Goal: Information Seeking & Learning: Learn about a topic

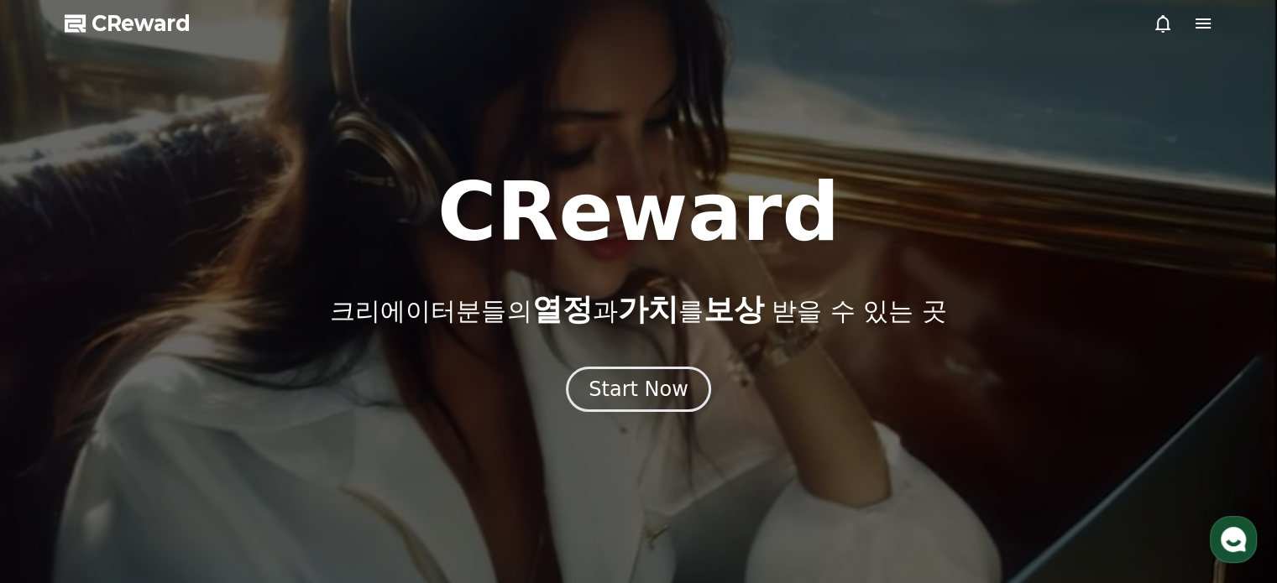
click at [1202, 34] on div at bounding box center [638, 291] width 1277 height 583
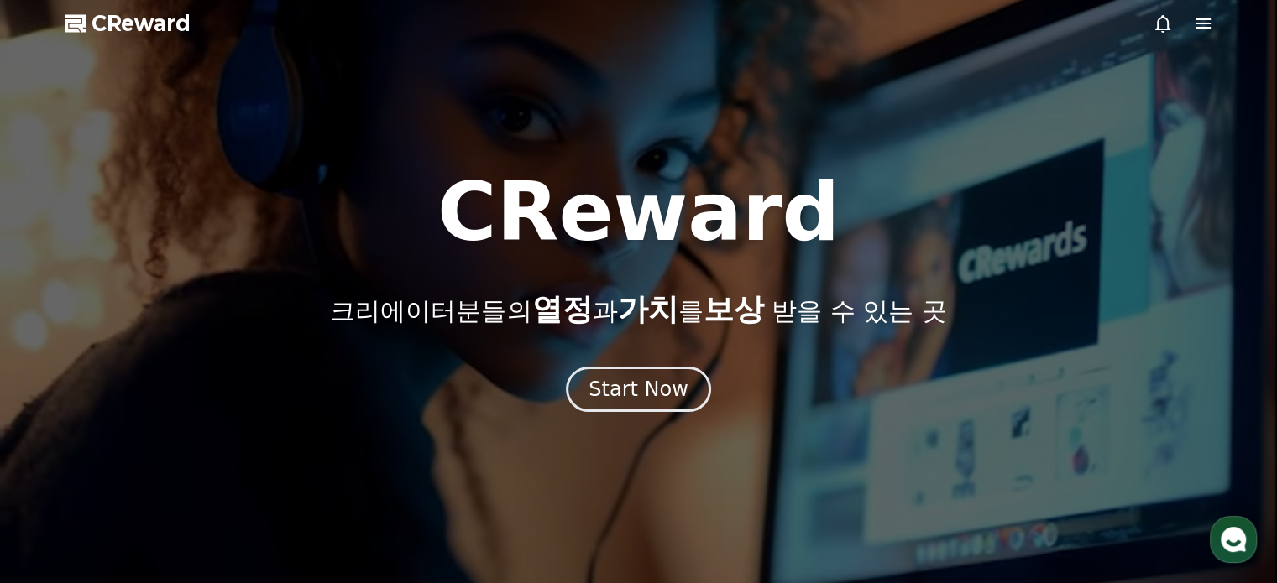
click at [1201, 27] on icon at bounding box center [1202, 23] width 15 height 10
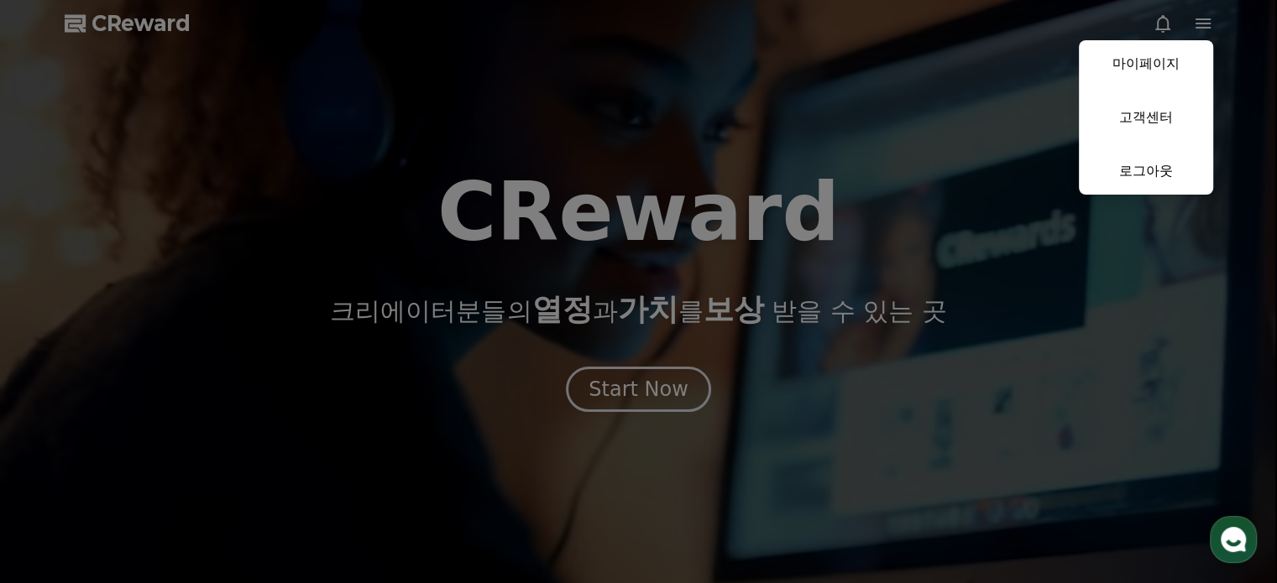
click at [757, 327] on button "close" at bounding box center [638, 291] width 1277 height 583
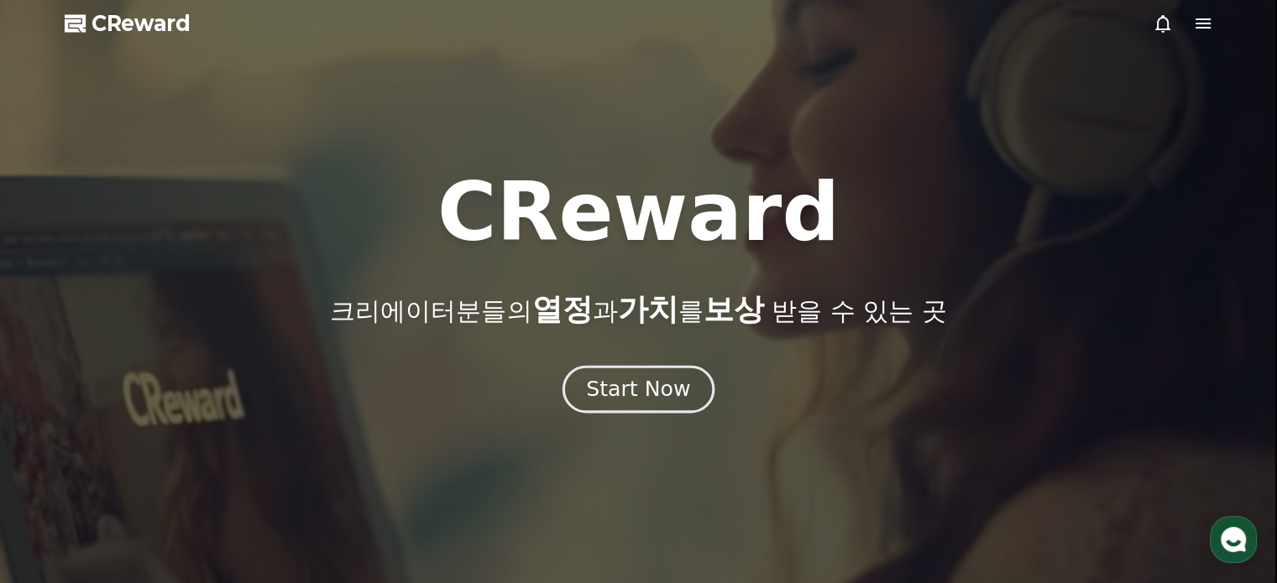
click at [672, 375] on div "Start Now" at bounding box center [638, 389] width 104 height 29
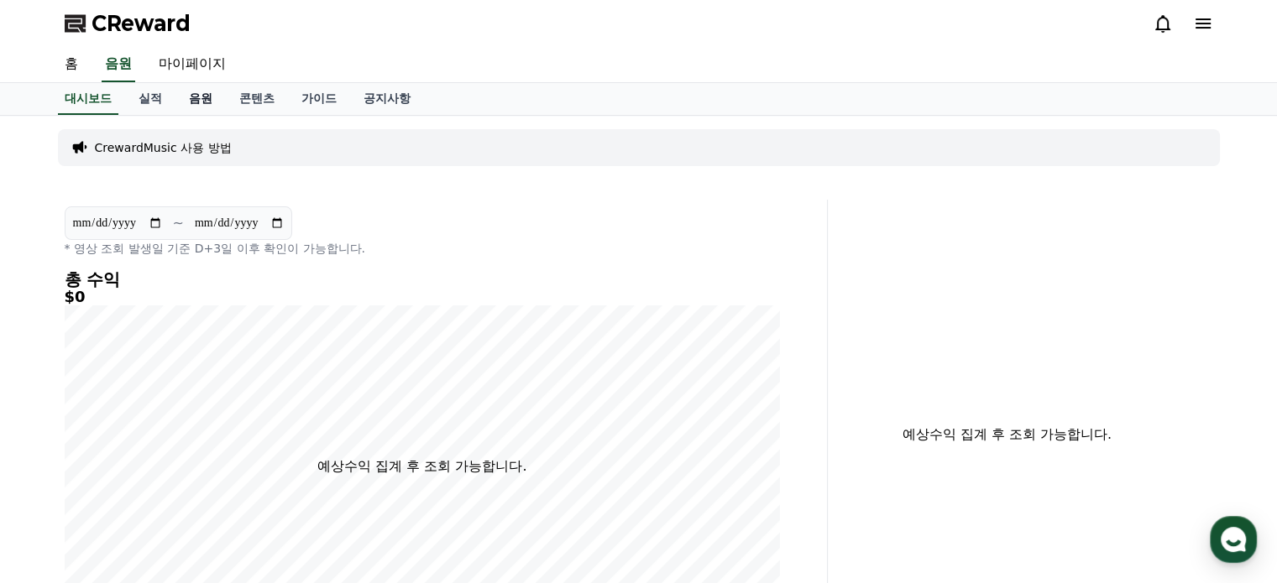
click at [191, 100] on link "음원" at bounding box center [200, 99] width 50 height 32
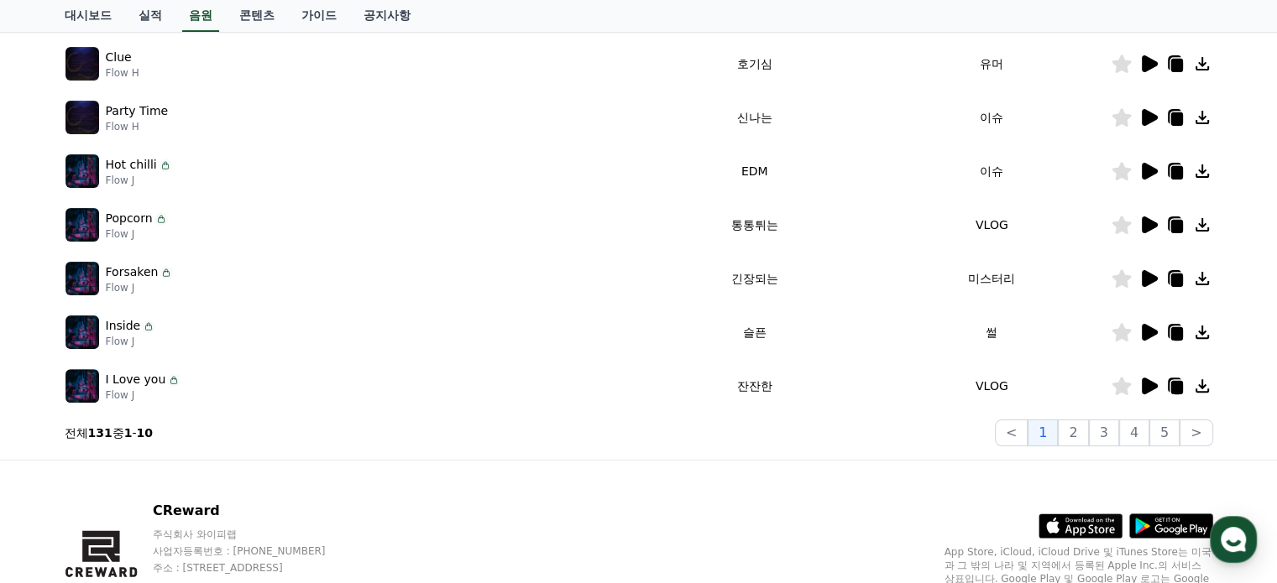
scroll to position [216, 0]
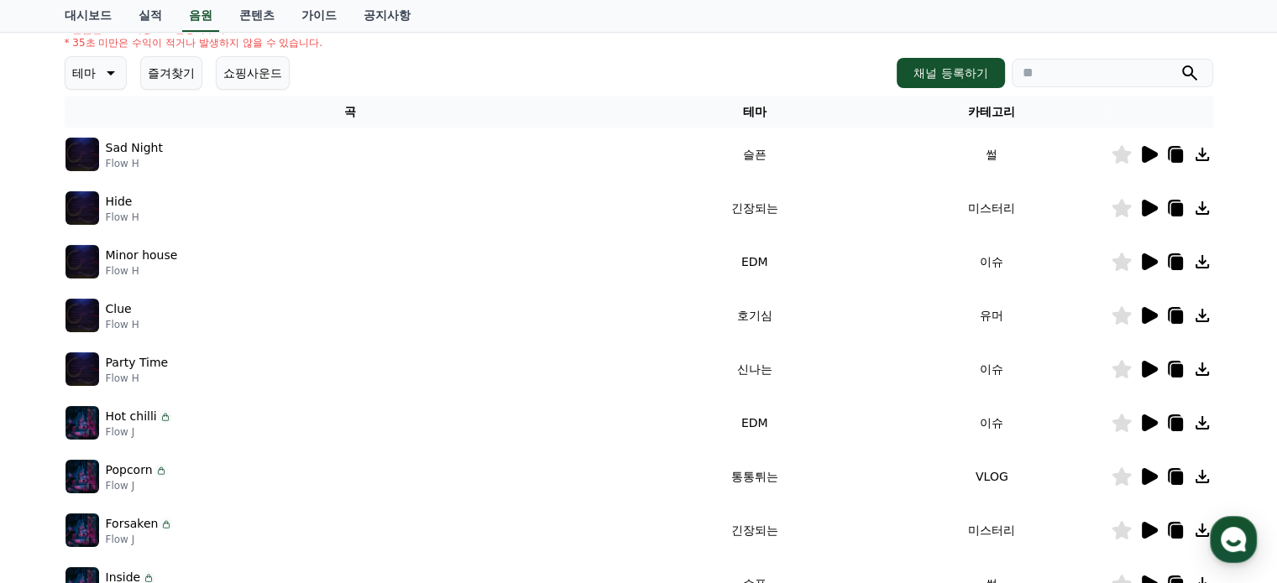
click at [1148, 312] on icon at bounding box center [1150, 315] width 16 height 17
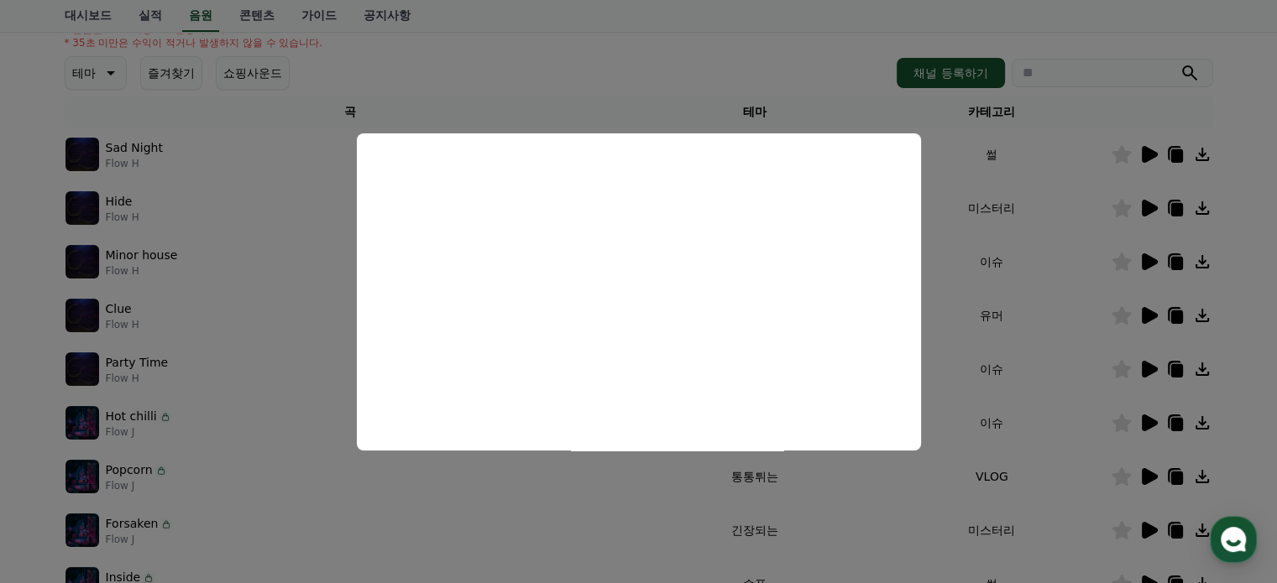
click at [1032, 228] on button "close modal" at bounding box center [638, 291] width 1277 height 583
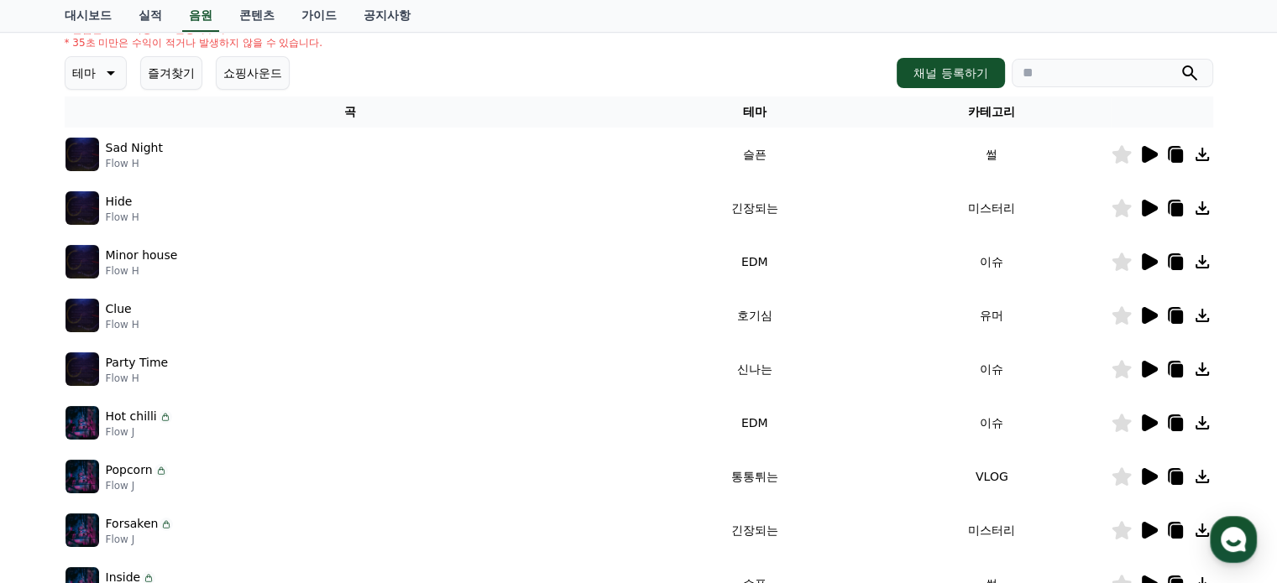
click at [1148, 364] on icon at bounding box center [1150, 369] width 16 height 17
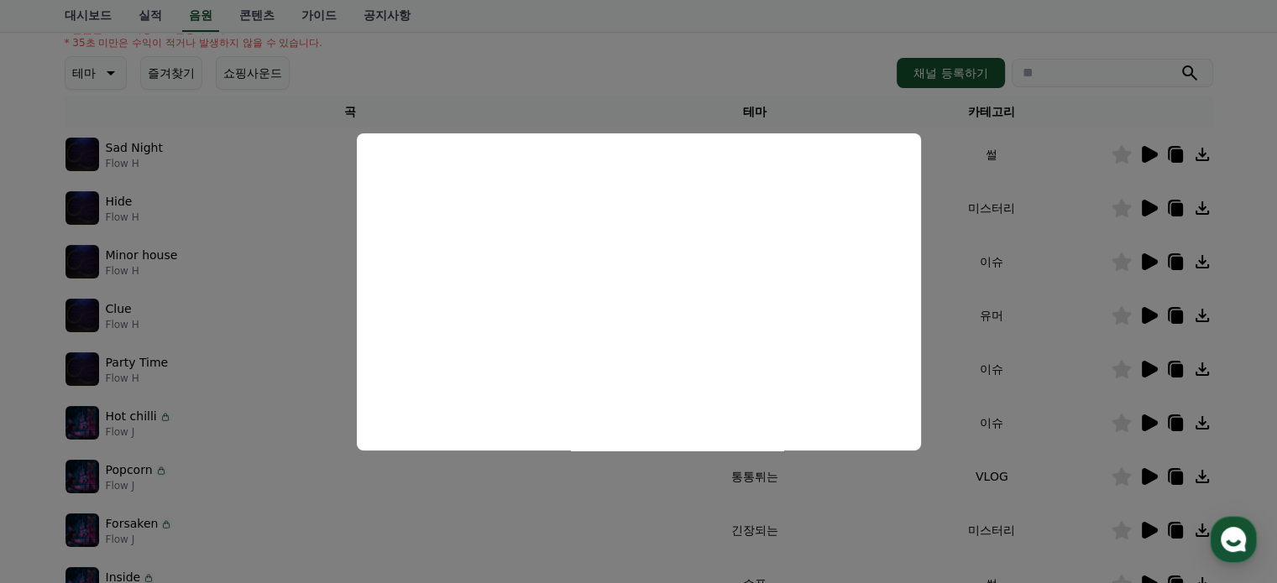
click at [961, 256] on button "close modal" at bounding box center [638, 291] width 1277 height 583
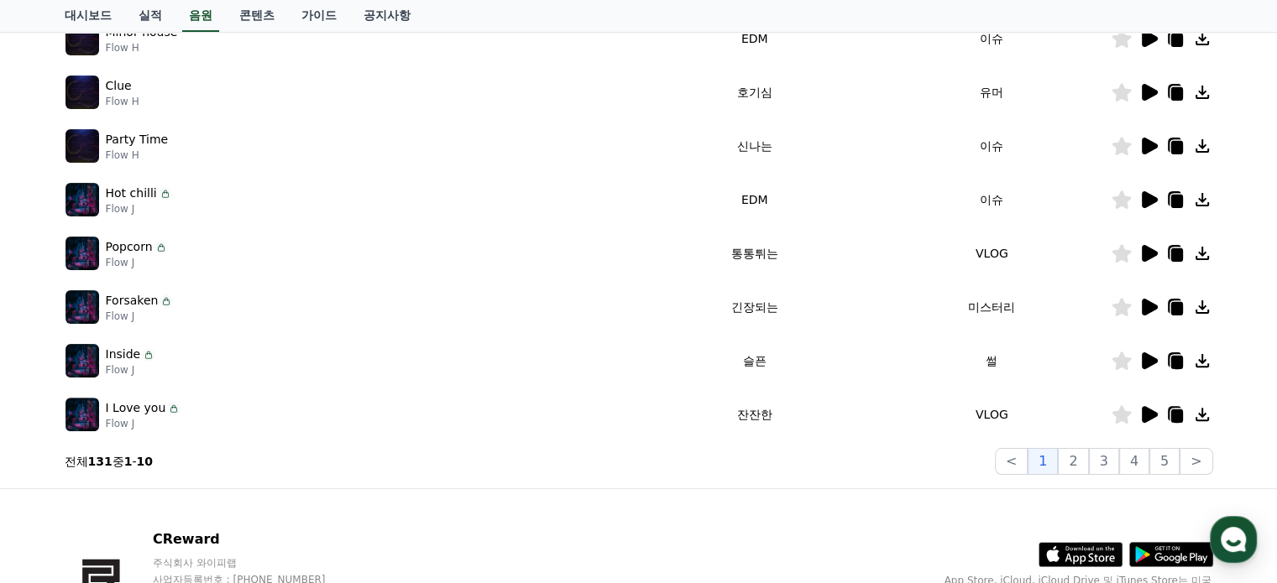
scroll to position [468, 0]
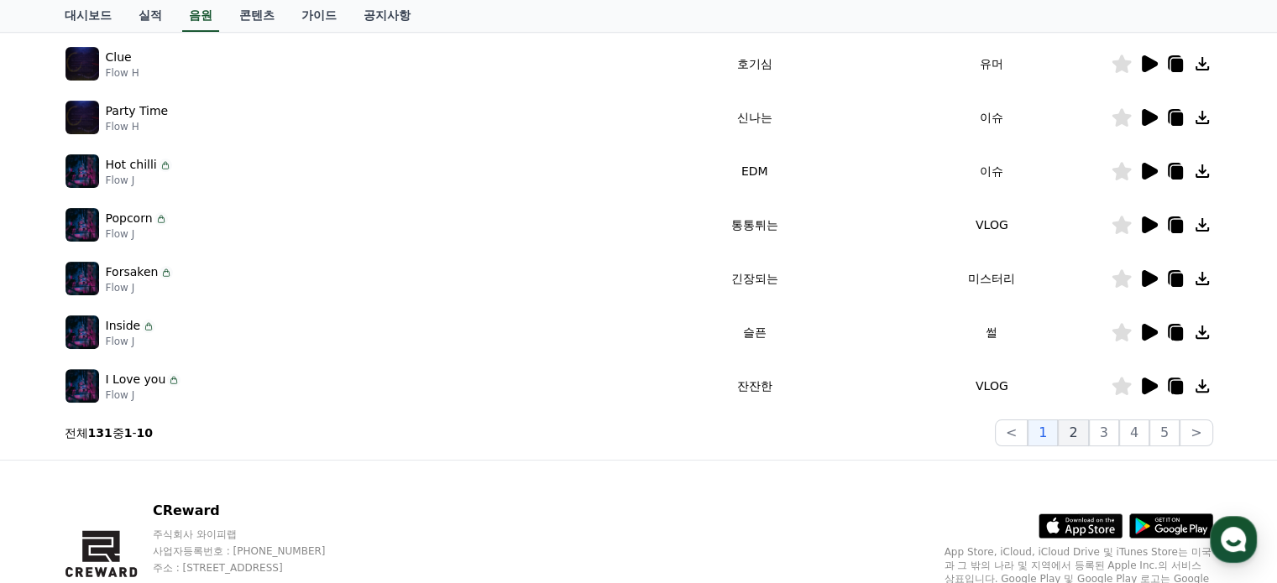
click at [1089, 428] on button "2" at bounding box center [1104, 433] width 30 height 27
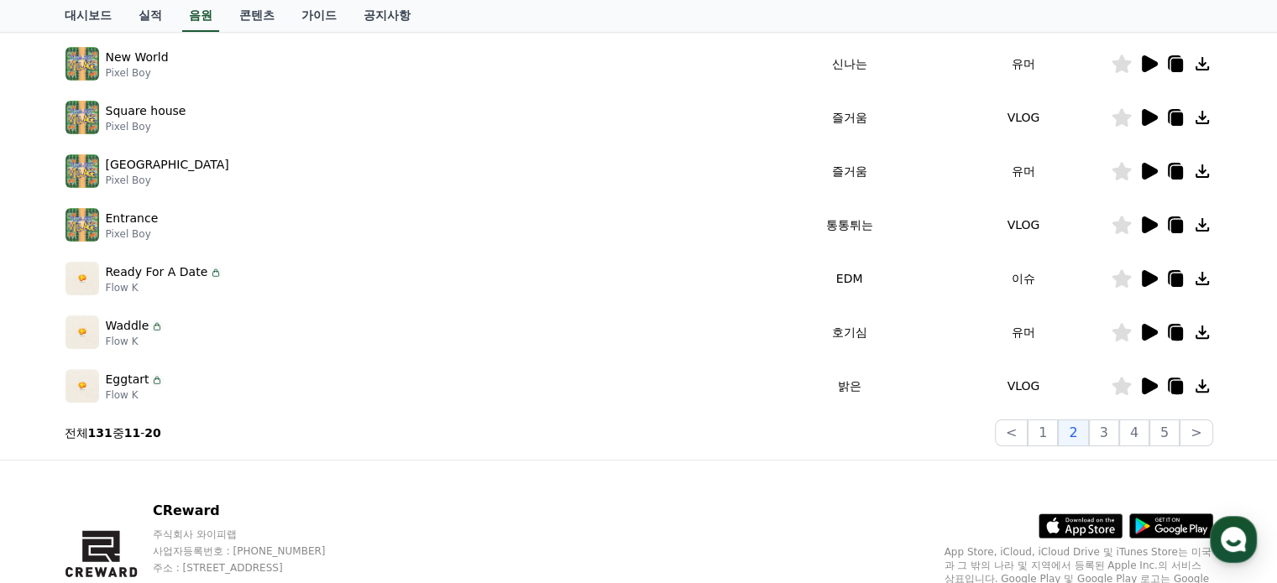
click at [1143, 336] on icon at bounding box center [1150, 332] width 16 height 17
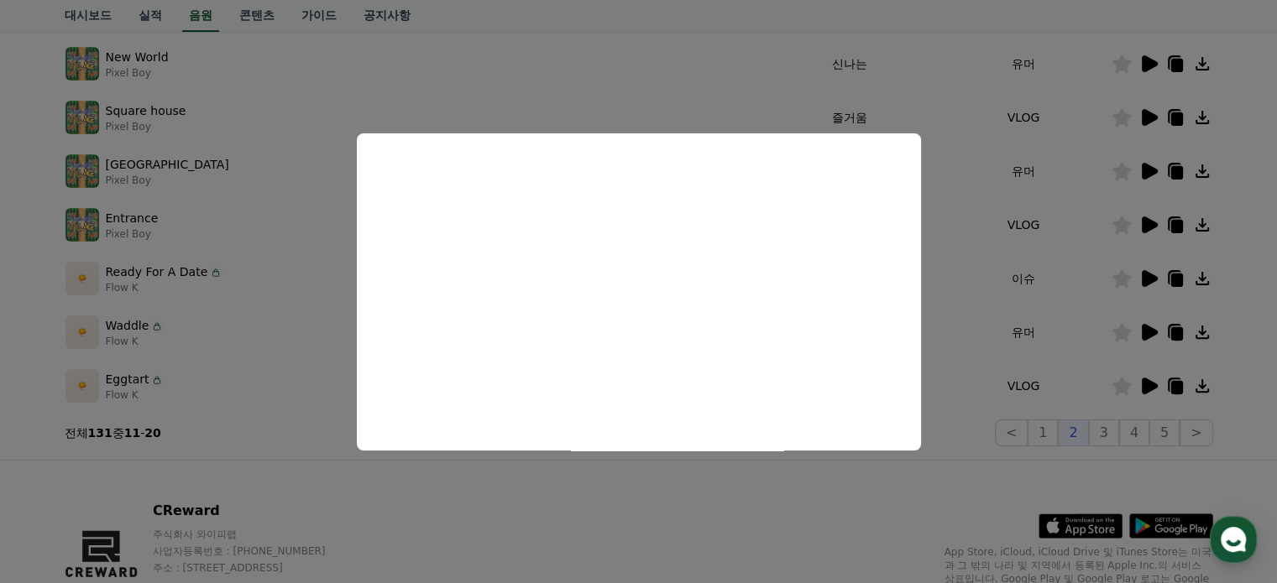
click at [976, 288] on button "close modal" at bounding box center [638, 291] width 1277 height 583
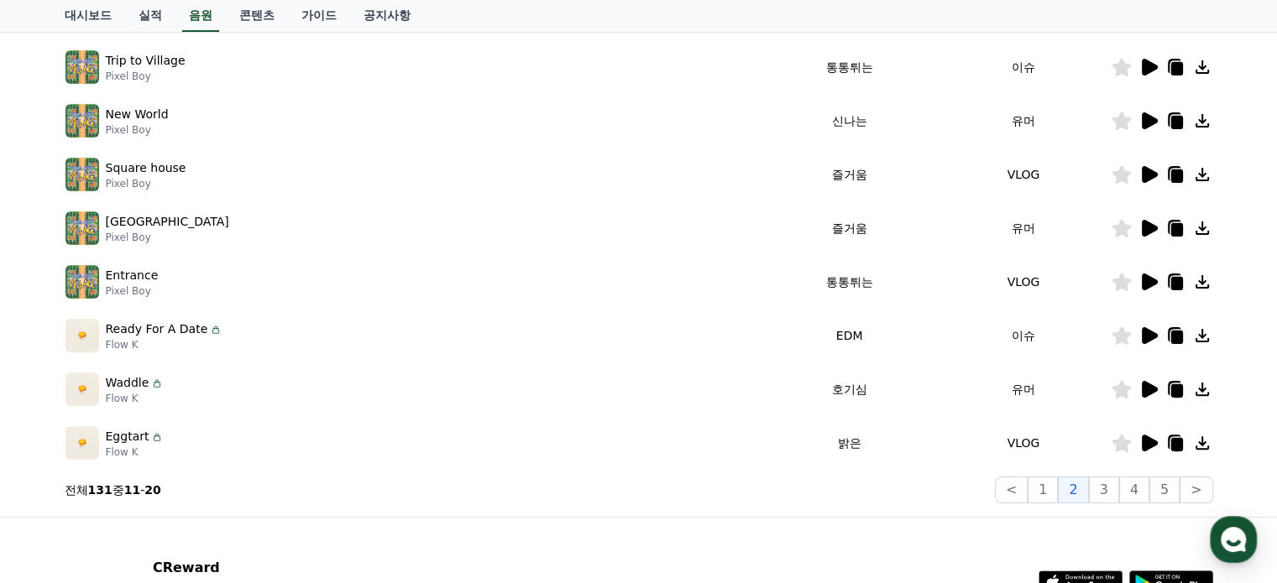
scroll to position [384, 0]
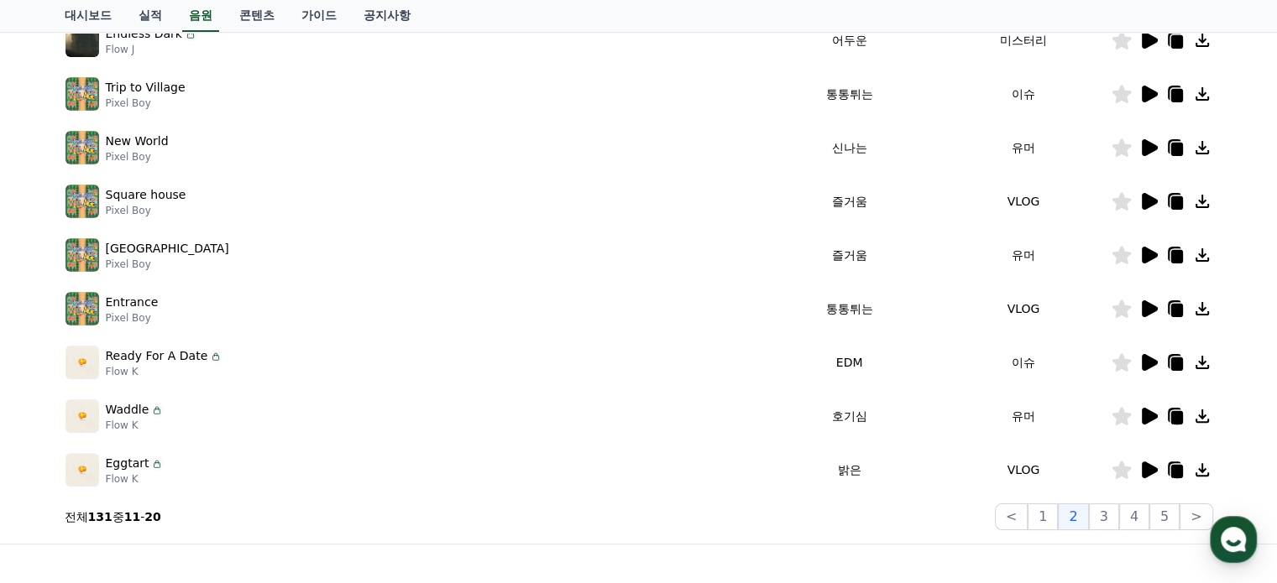
click at [1138, 254] on icon at bounding box center [1148, 255] width 20 height 20
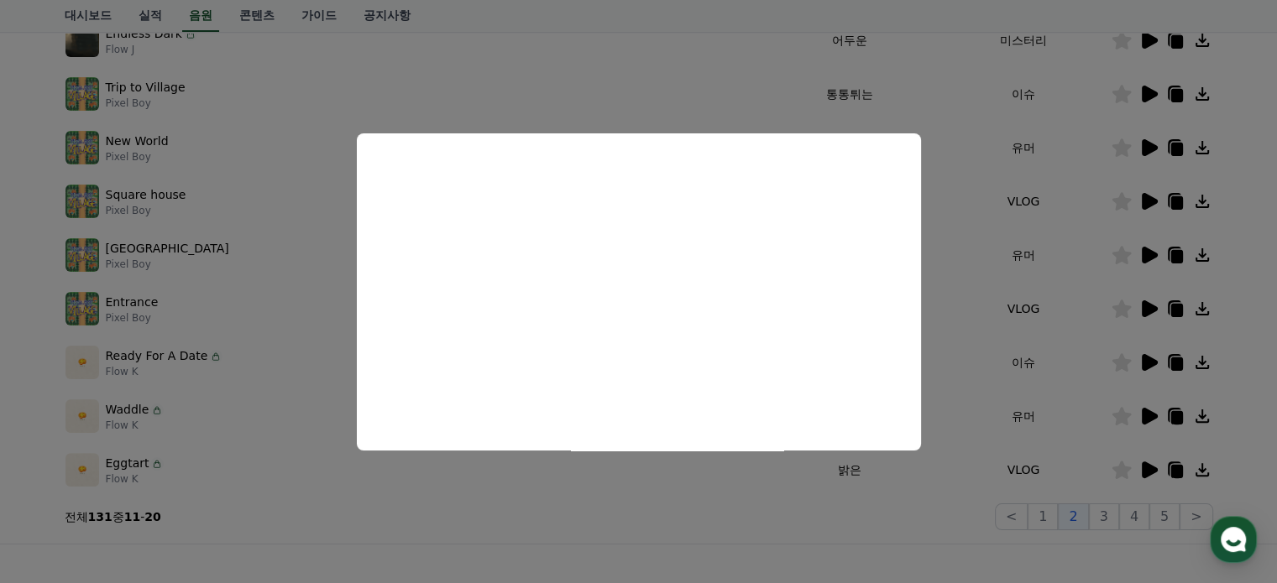
click at [992, 226] on button "close modal" at bounding box center [638, 291] width 1277 height 583
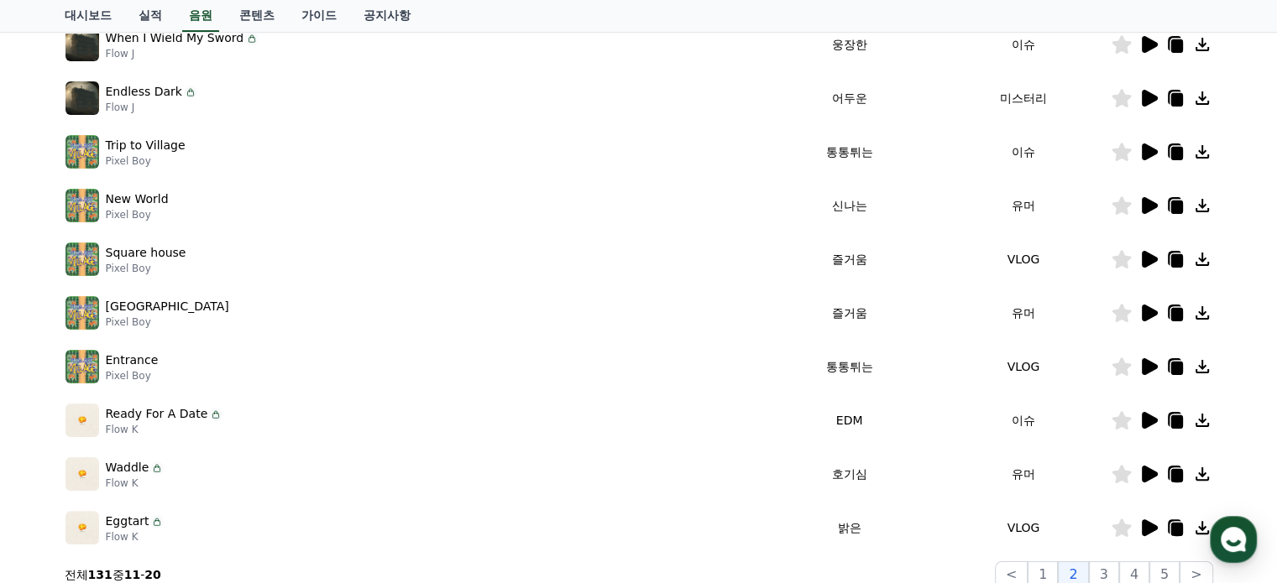
scroll to position [300, 0]
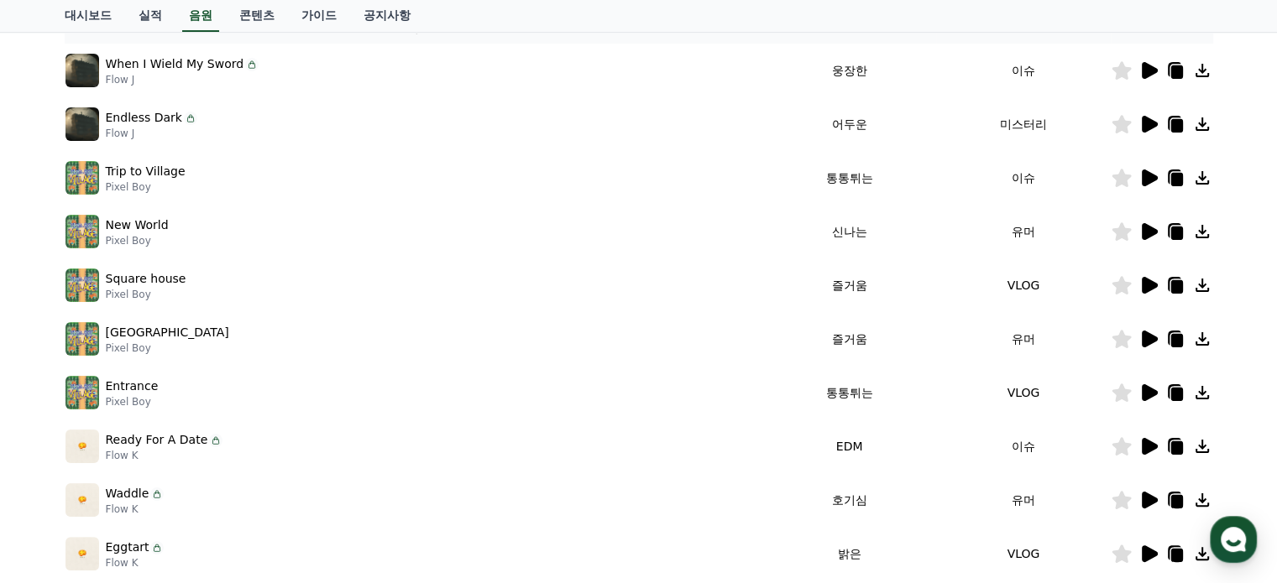
click at [1140, 233] on icon at bounding box center [1148, 232] width 20 height 20
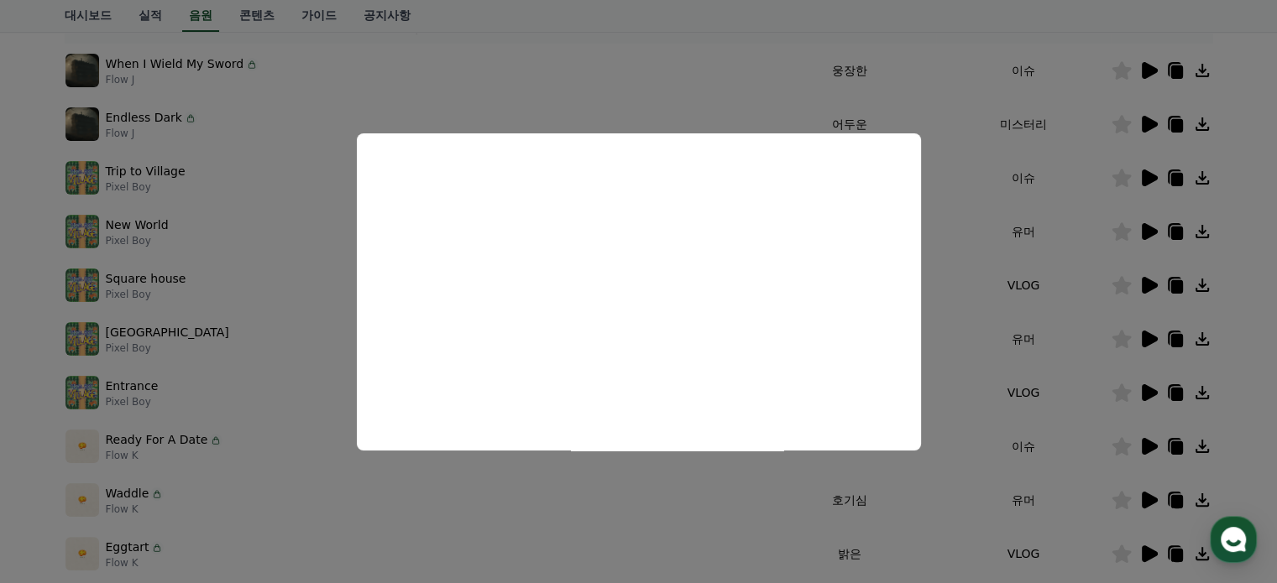
click at [970, 257] on button "close modal" at bounding box center [638, 291] width 1277 height 583
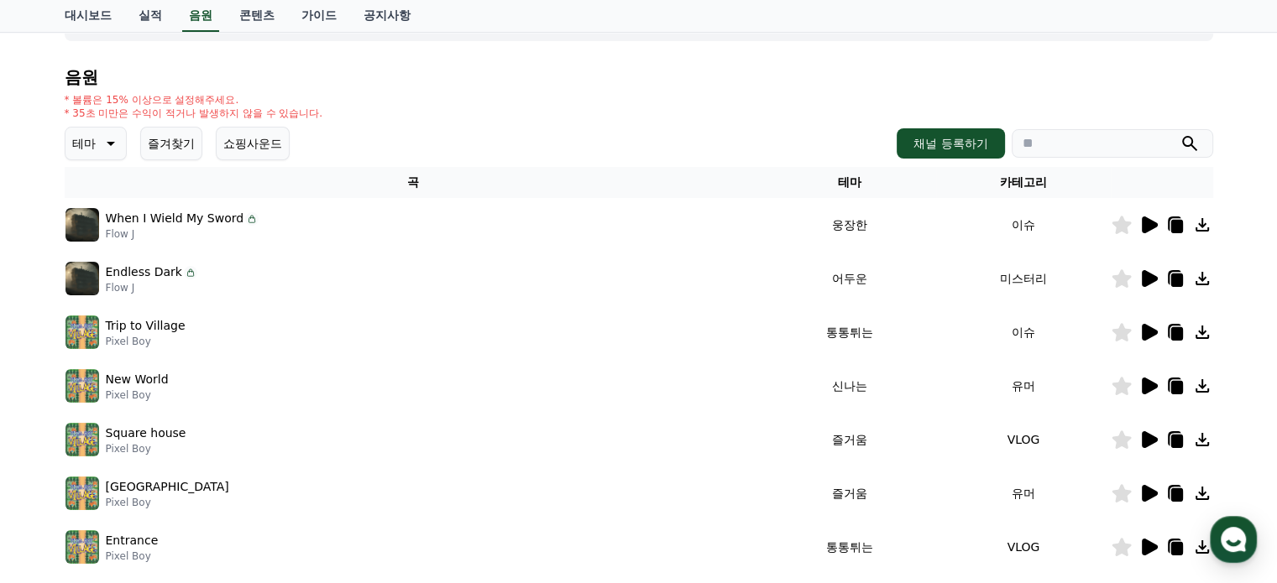
scroll to position [132, 0]
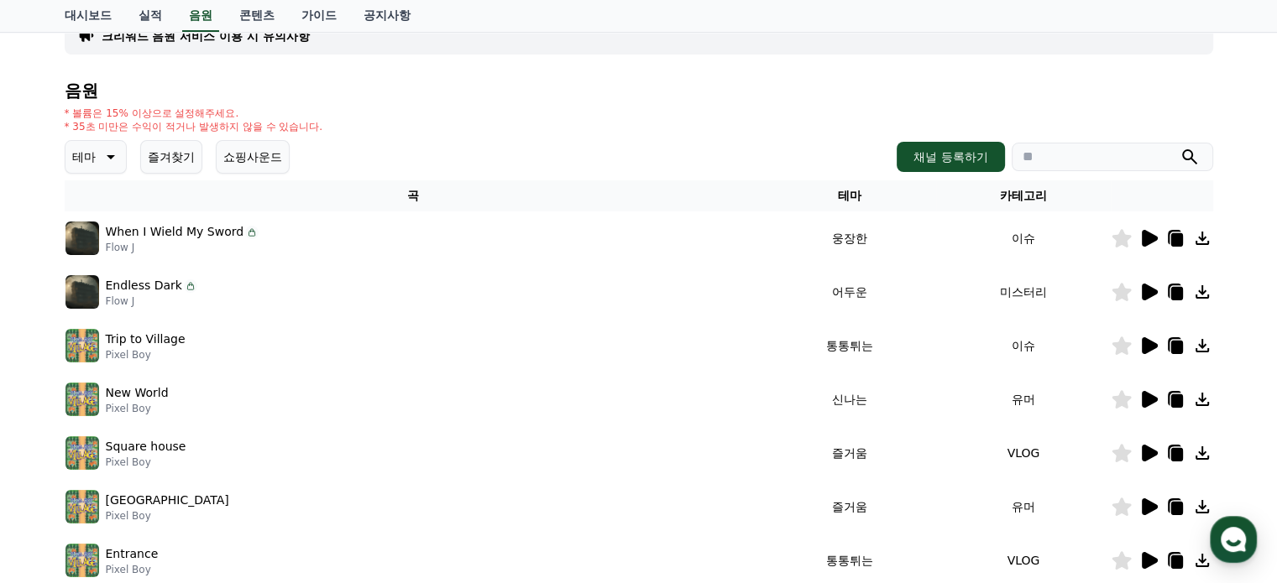
click at [1145, 238] on icon at bounding box center [1150, 238] width 16 height 17
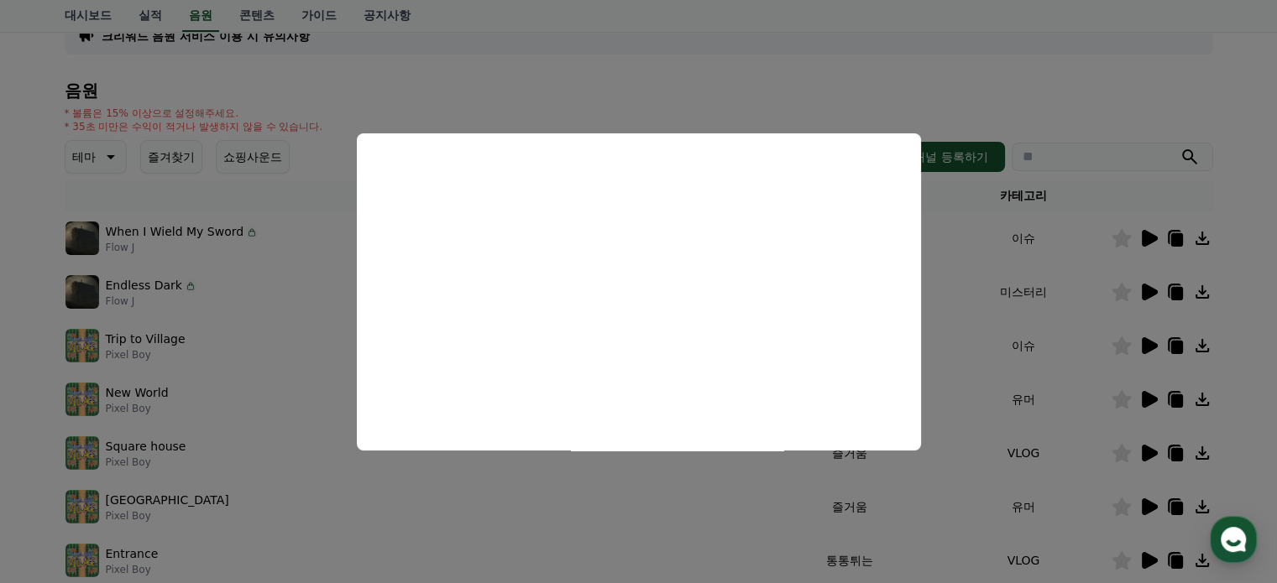
click at [1023, 343] on button "close modal" at bounding box center [638, 291] width 1277 height 583
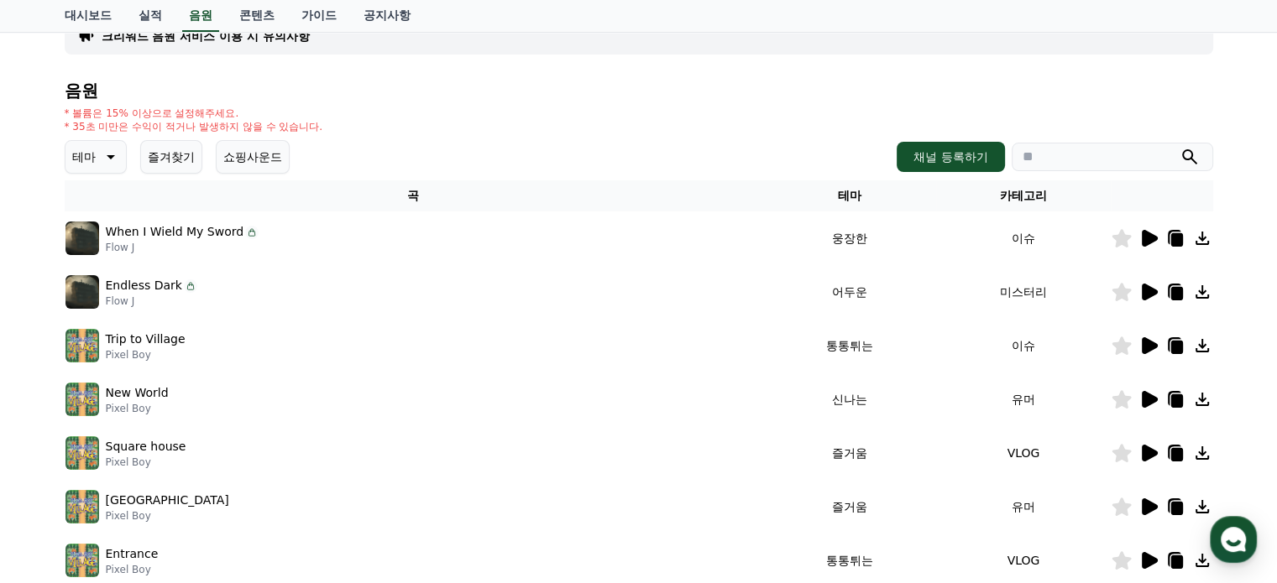
click at [1143, 298] on icon at bounding box center [1150, 292] width 16 height 17
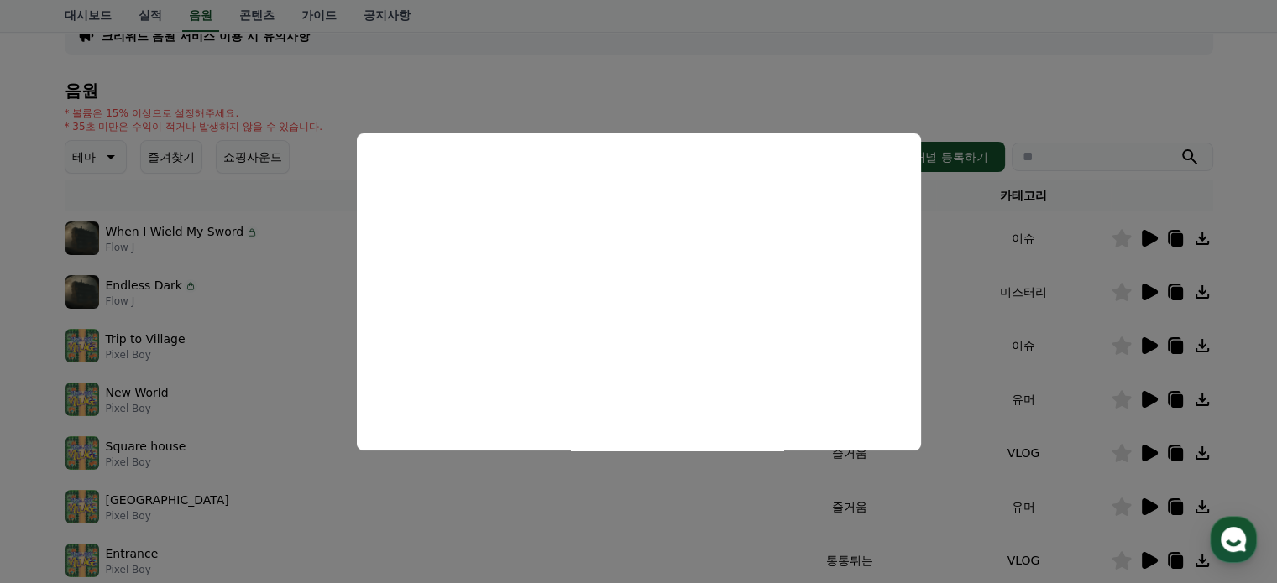
click at [1051, 355] on button "close modal" at bounding box center [638, 291] width 1277 height 583
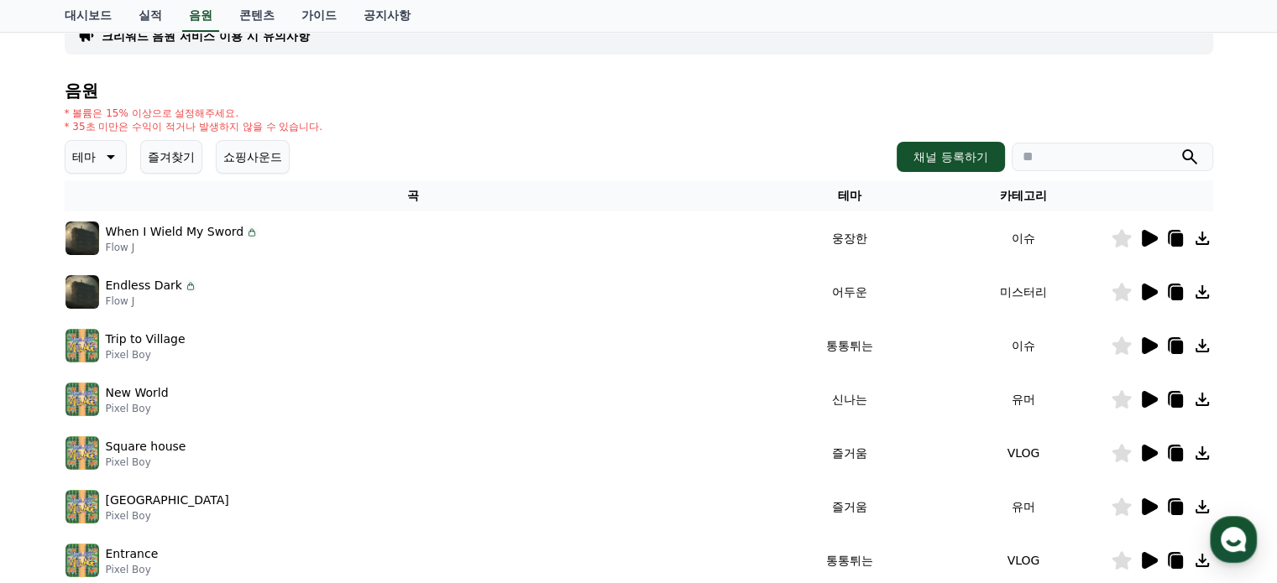
click at [1153, 345] on icon at bounding box center [1150, 345] width 16 height 17
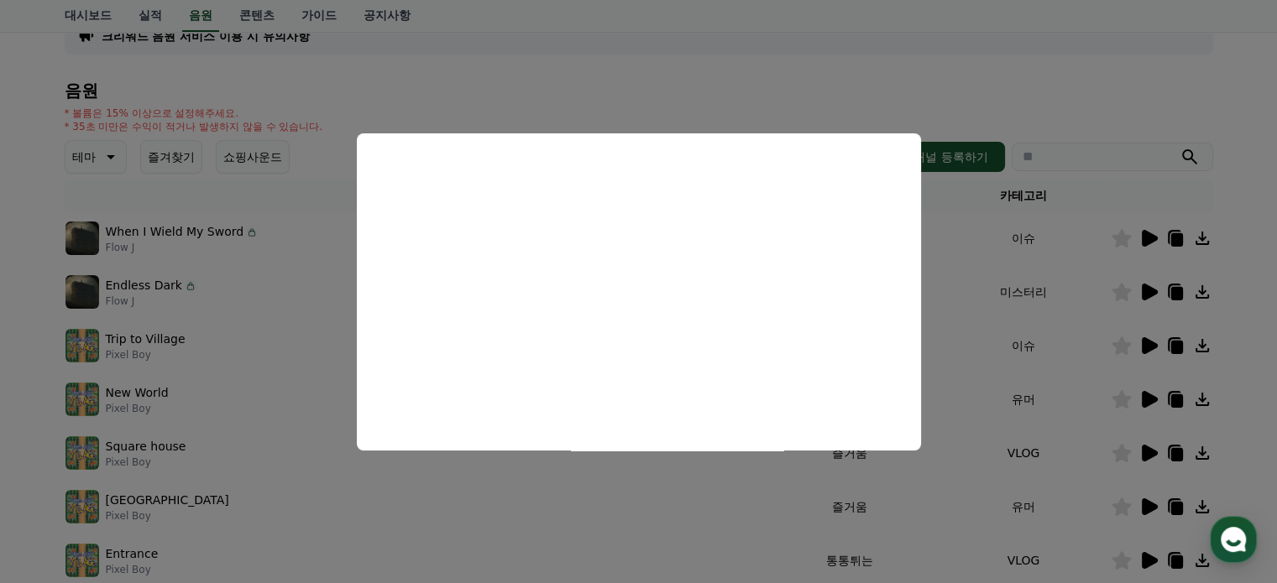
click at [1071, 361] on button "close modal" at bounding box center [638, 291] width 1277 height 583
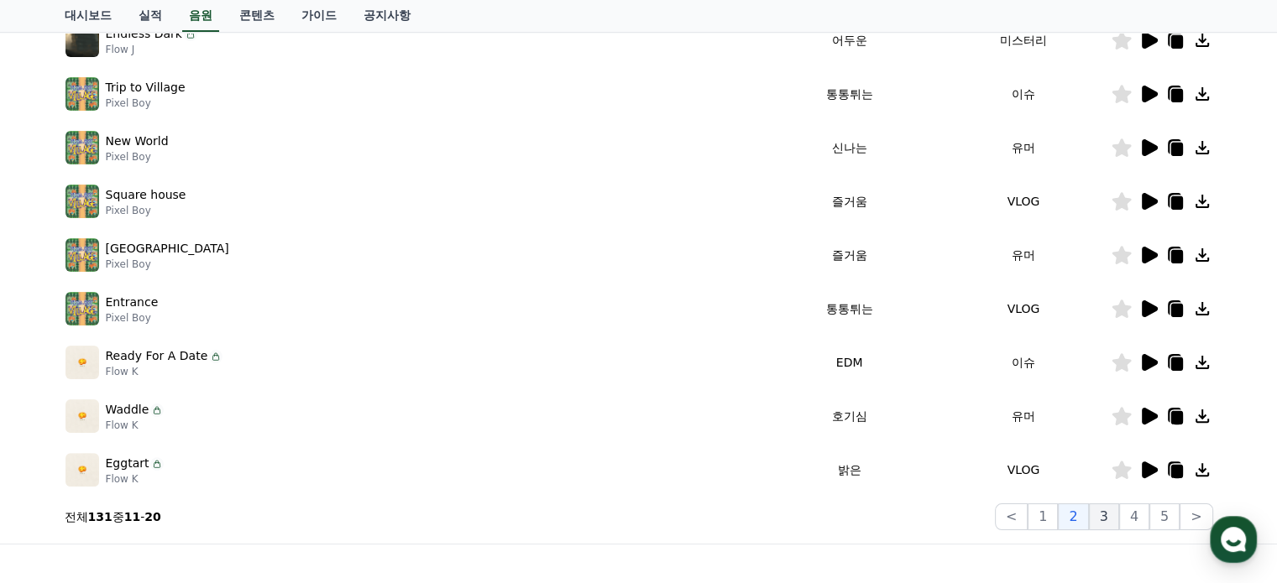
click at [1149, 523] on button "3" at bounding box center [1164, 517] width 30 height 27
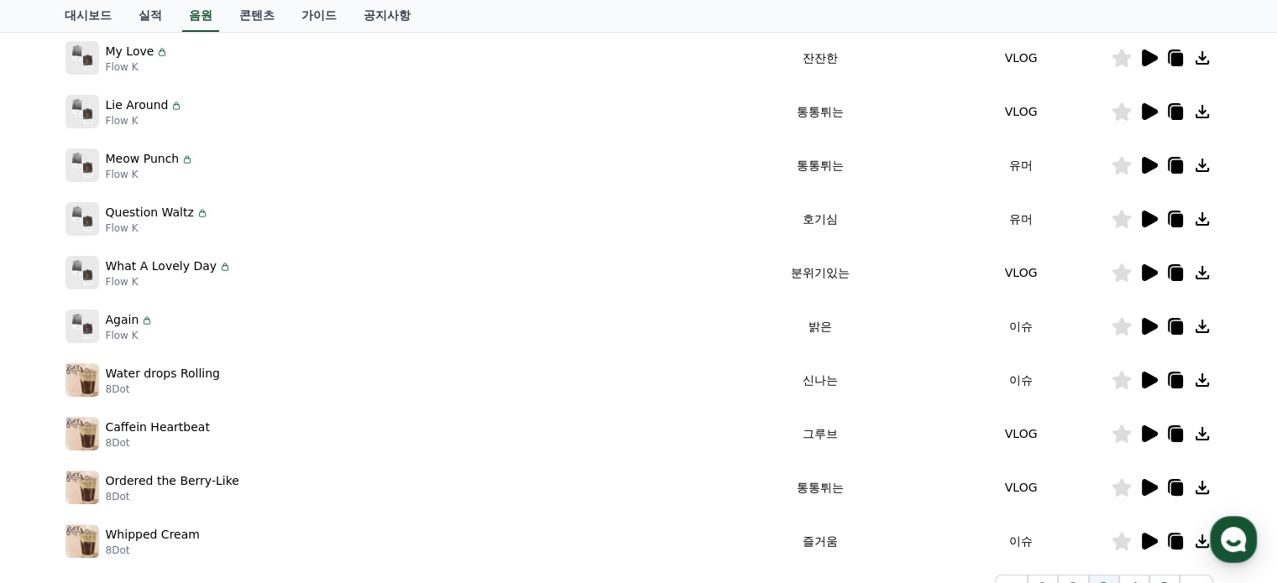
scroll to position [216, 0]
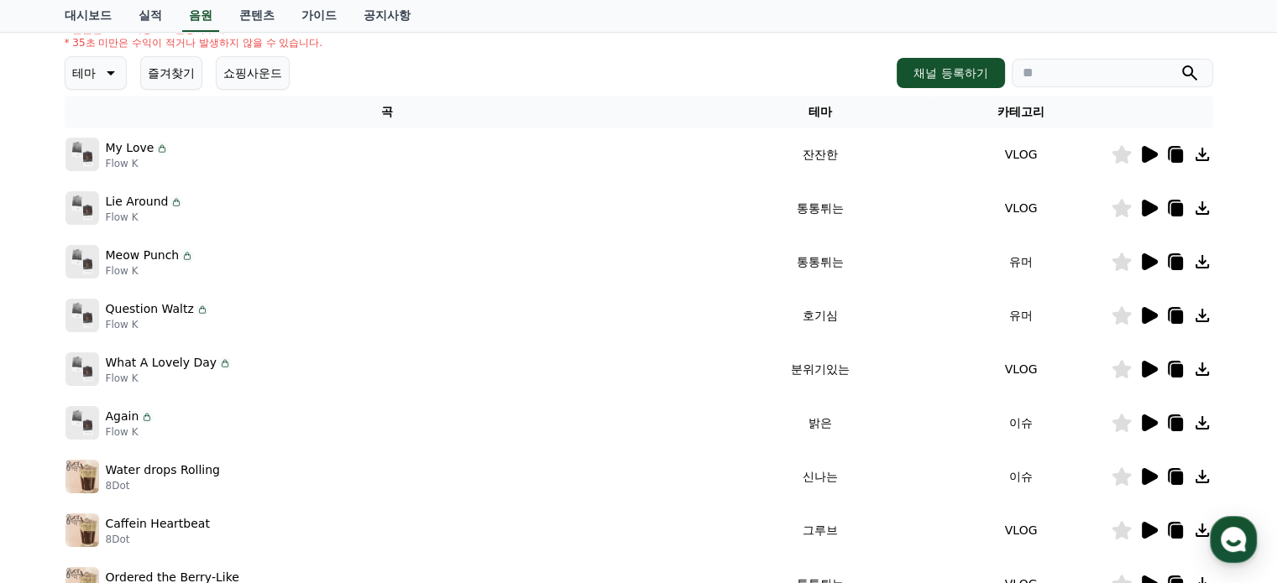
click at [1145, 147] on icon at bounding box center [1150, 154] width 16 height 17
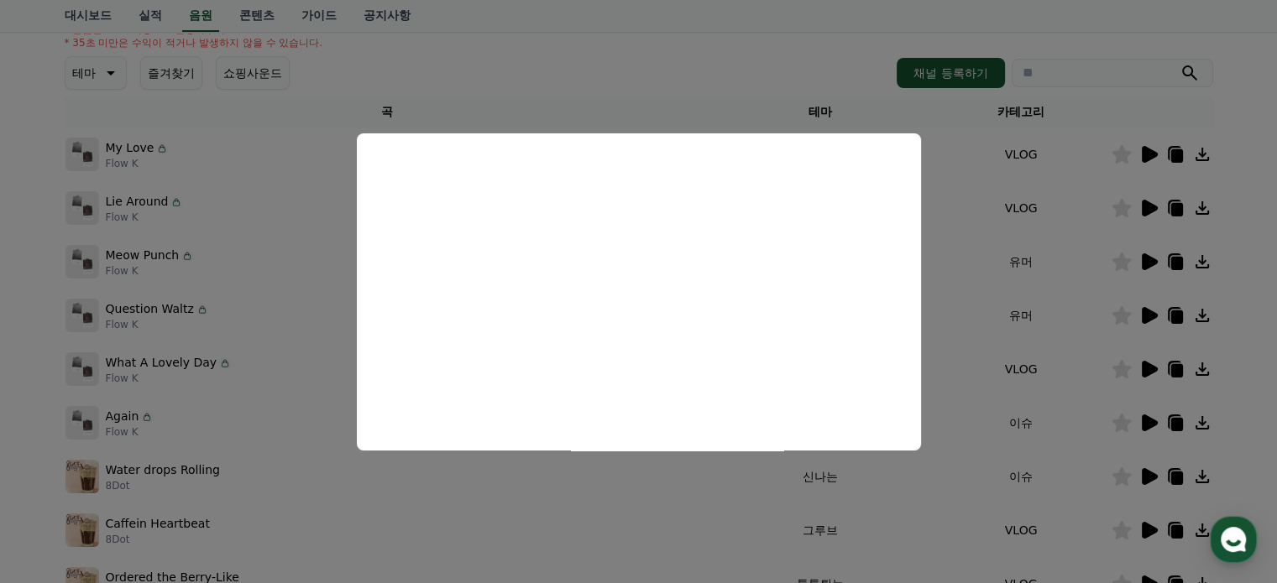
click at [967, 237] on button "close modal" at bounding box center [638, 291] width 1277 height 583
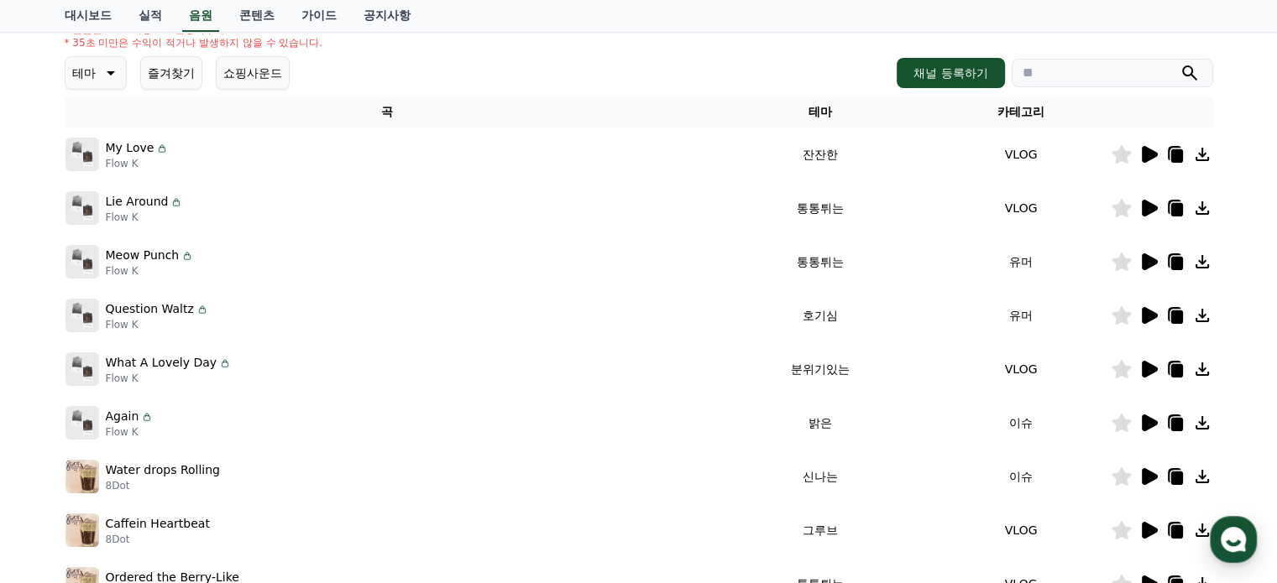
click at [1148, 206] on icon at bounding box center [1150, 208] width 16 height 17
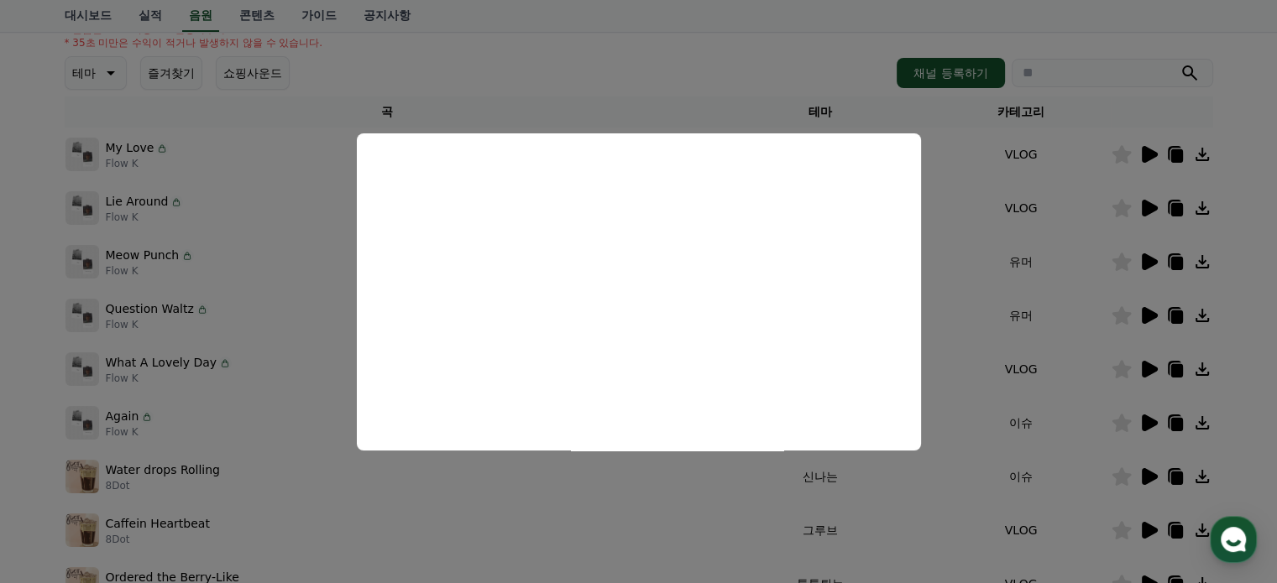
click at [983, 258] on button "close modal" at bounding box center [638, 291] width 1277 height 583
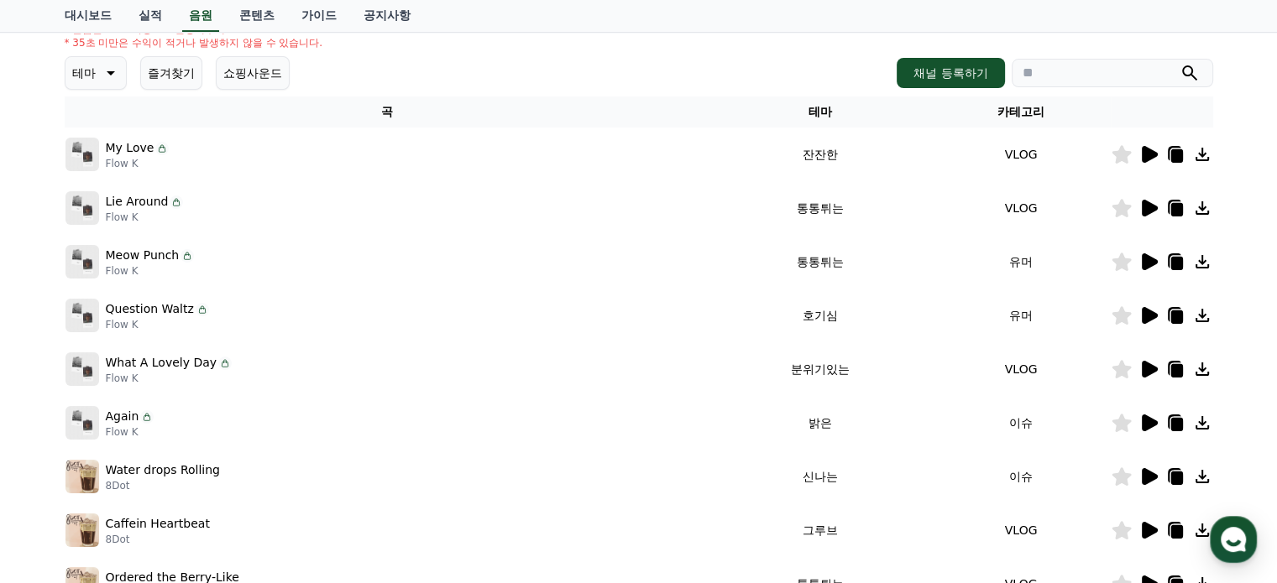
click at [1199, 213] on icon at bounding box center [1201, 207] width 13 height 13
click at [1124, 78] on input "search" at bounding box center [1112, 73] width 201 height 29
paste input "**********"
click at [1190, 71] on icon "submit" at bounding box center [1190, 73] width 20 height 20
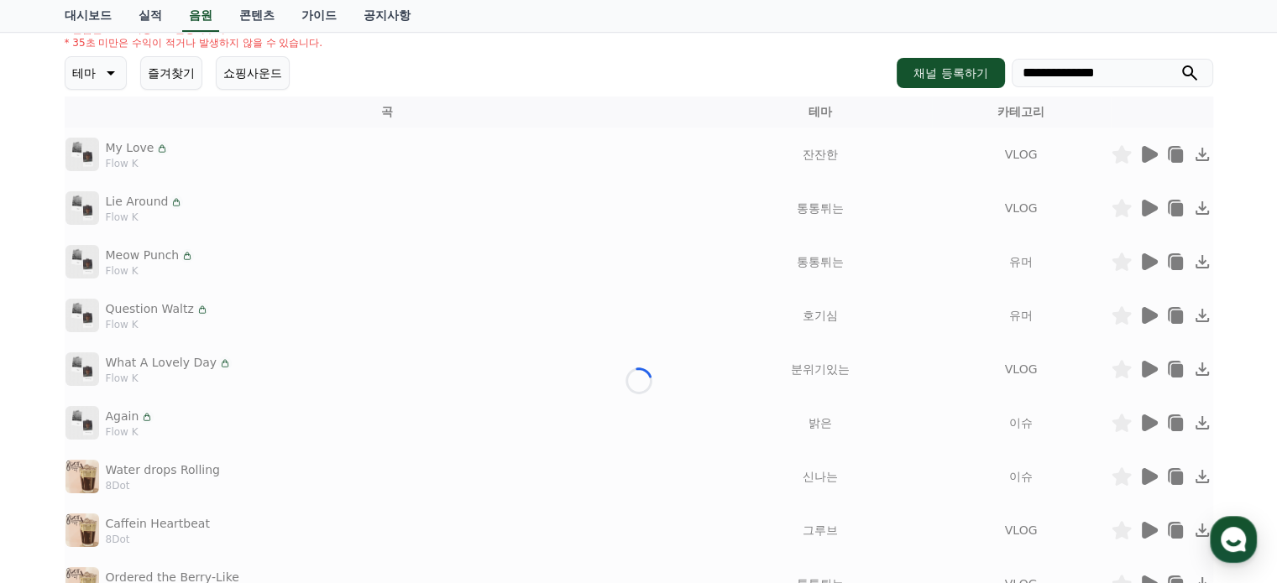
scroll to position [34, 0]
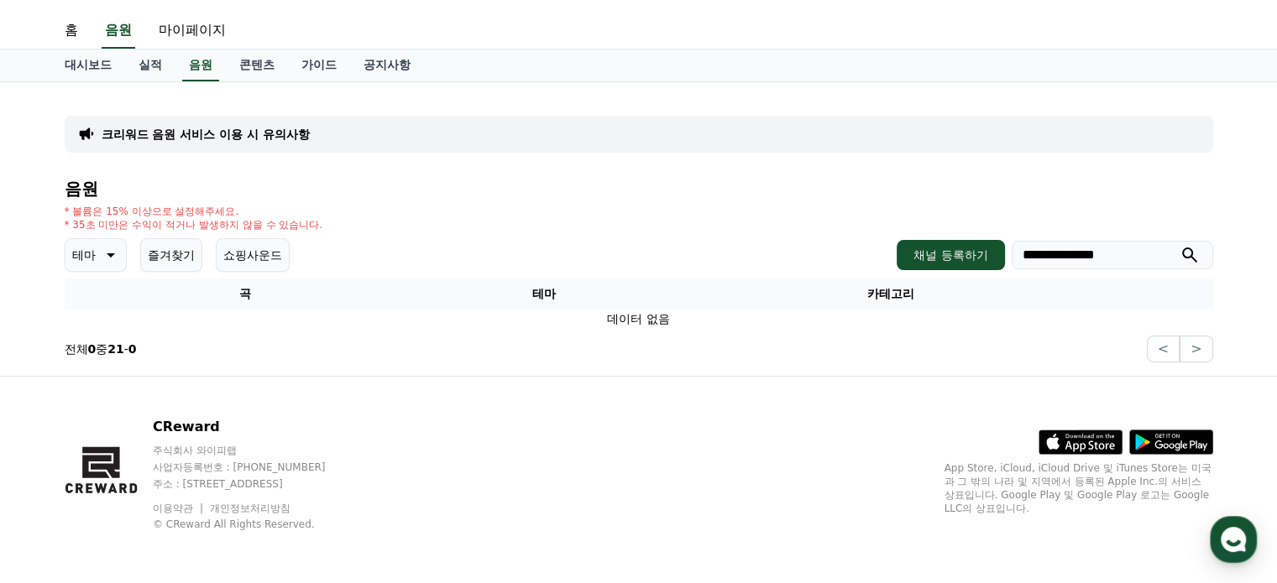
drag, startPoint x: 967, startPoint y: 248, endPoint x: 877, endPoint y: 242, distance: 90.0
click at [877, 242] on div "**********" at bounding box center [639, 255] width 1148 height 34
type input "****"
click at [1180, 245] on button "submit" at bounding box center [1190, 255] width 20 height 20
